Goal: Find contact information: Find contact information

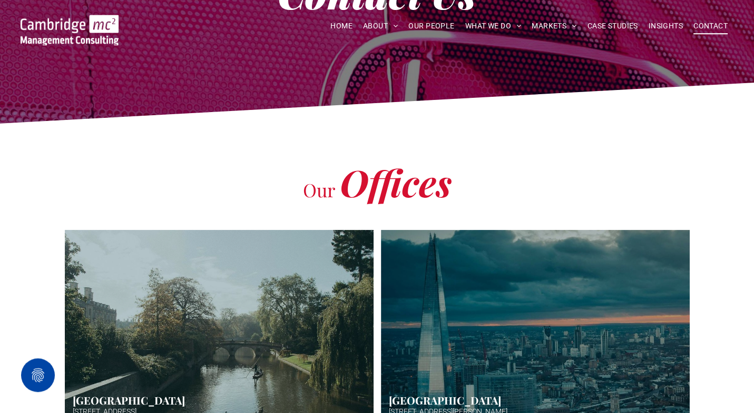
scroll to position [37, 0]
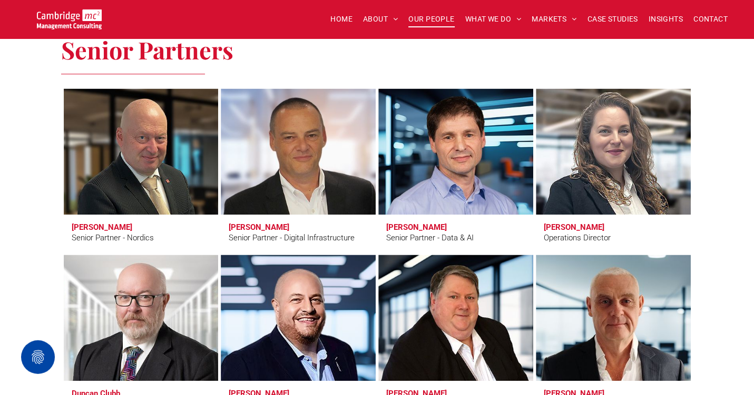
scroll to position [752, 0]
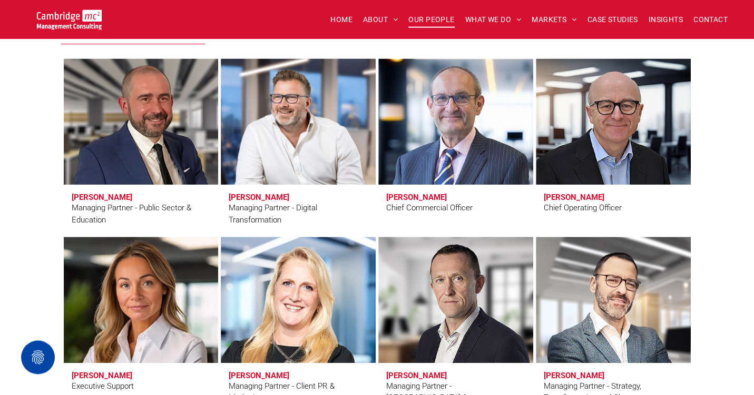
click at [260, 198] on h3 "Simon Crimp" at bounding box center [259, 197] width 61 height 9
click at [280, 126] on link at bounding box center [298, 122] width 164 height 134
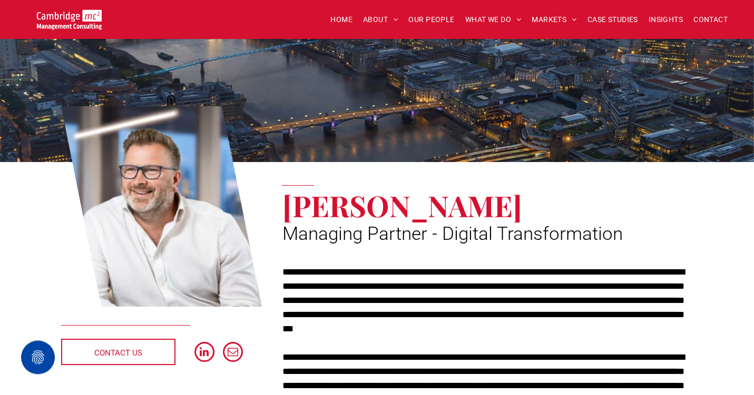
scroll to position [29, 0]
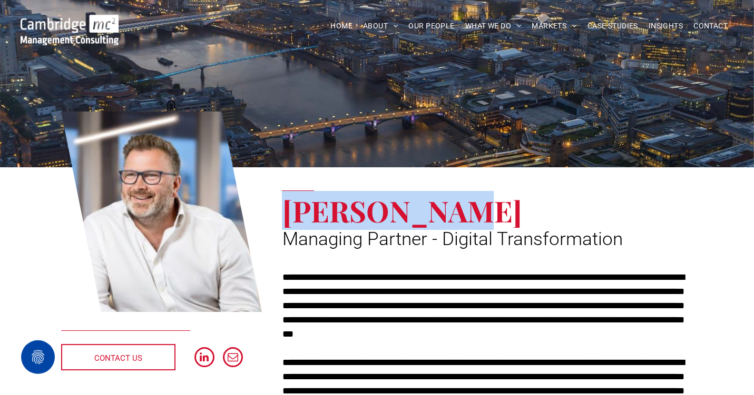
drag, startPoint x: 289, startPoint y: 211, endPoint x: 455, endPoint y: 210, distance: 166.4
click at [455, 210] on span "[PERSON_NAME]" at bounding box center [402, 210] width 240 height 39
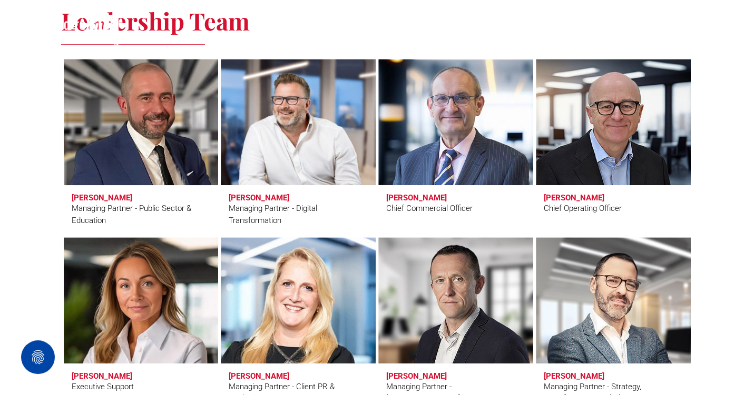
scroll to position [1549, 0]
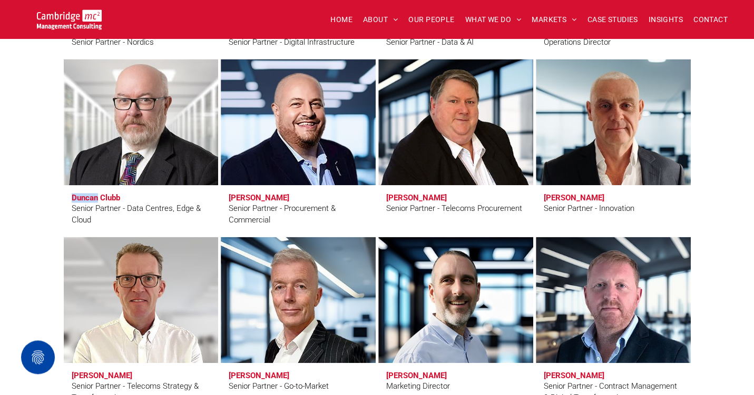
click at [146, 141] on link "Duncan Clubb" at bounding box center [141, 122] width 164 height 134
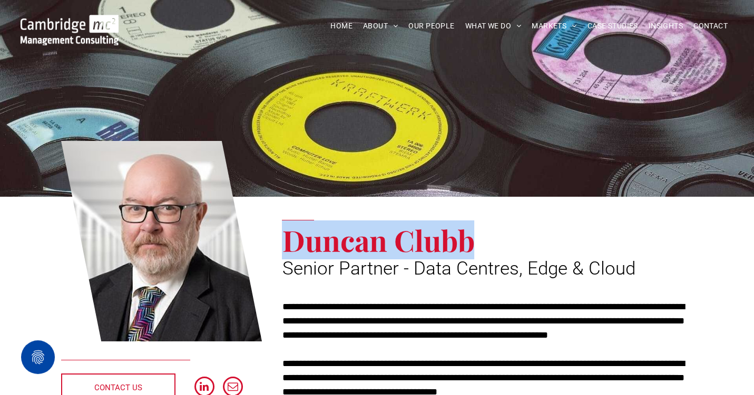
drag, startPoint x: 292, startPoint y: 242, endPoint x: 469, endPoint y: 236, distance: 177.0
click at [469, 236] on span "Duncan Clubb" at bounding box center [378, 240] width 192 height 39
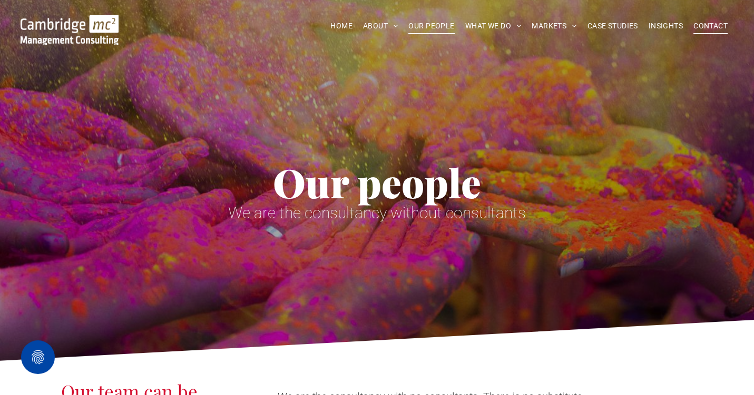
click at [699, 28] on span "CONTACT" at bounding box center [710, 26] width 34 height 16
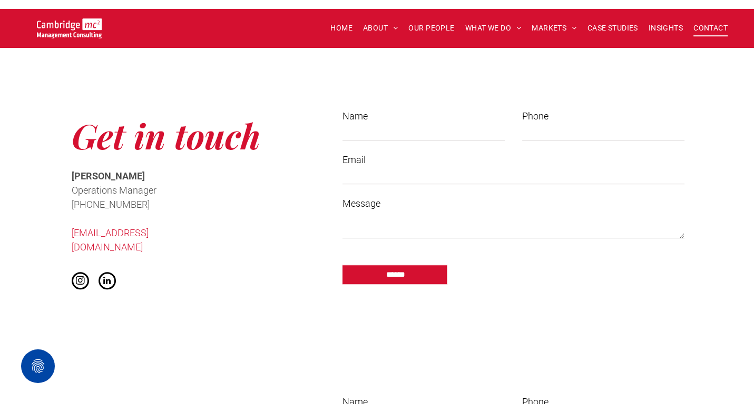
scroll to position [782, 0]
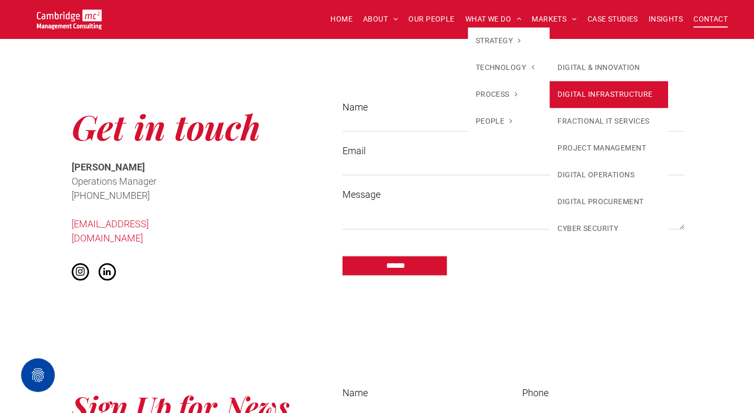
click at [583, 87] on link "DIGITAL INFRASTRUCTURE" at bounding box center [608, 94] width 118 height 27
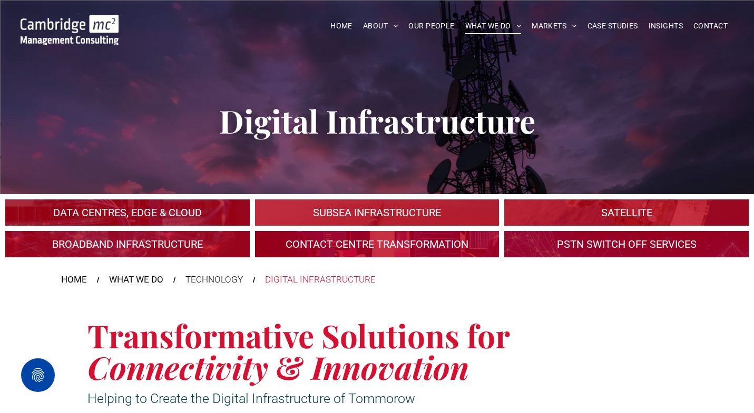
scroll to position [131, 0]
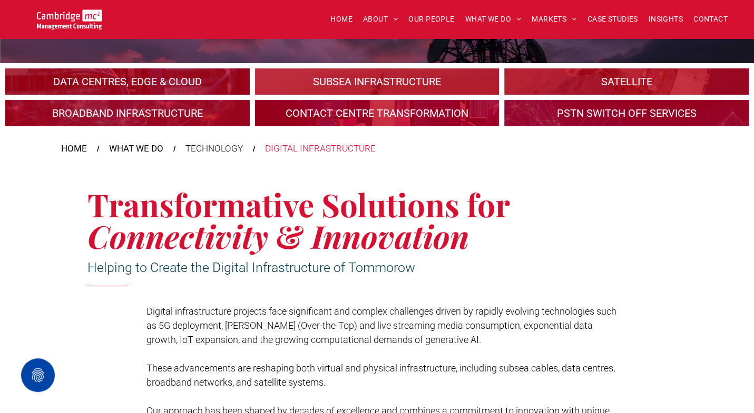
click at [186, 85] on link "An industrial plant" at bounding box center [127, 82] width 259 height 28
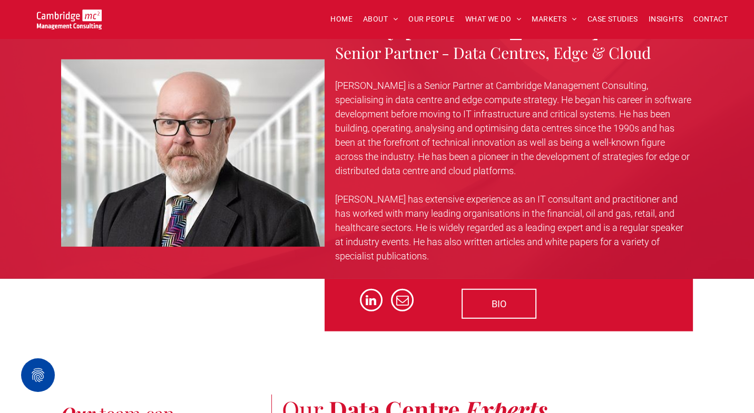
scroll to position [3260, 0]
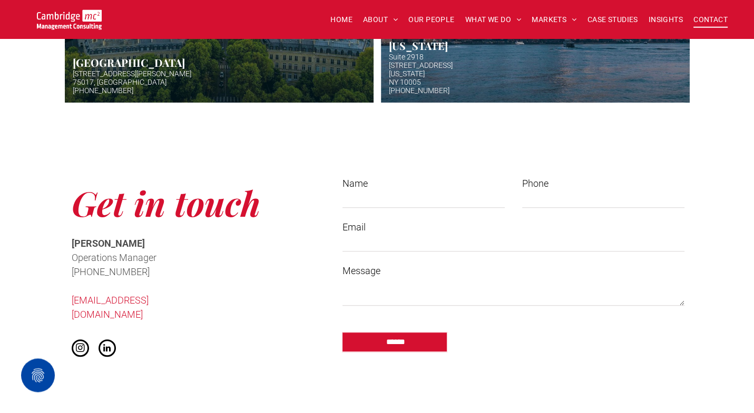
scroll to position [801, 0]
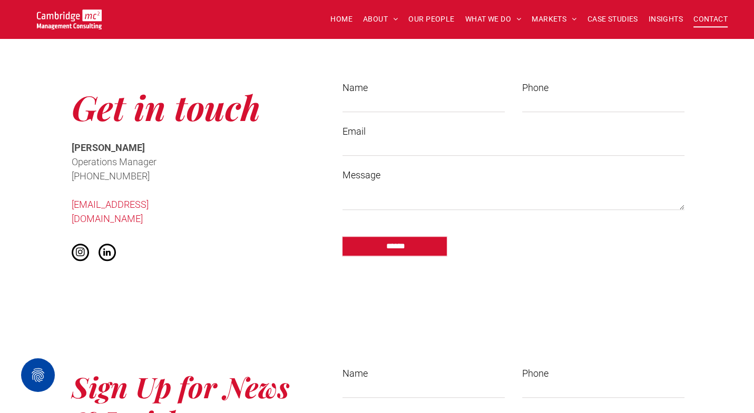
click at [77, 149] on span "[PERSON_NAME]" at bounding box center [108, 147] width 73 height 11
copy span "Cath"
